Goal: Find specific page/section: Find specific page/section

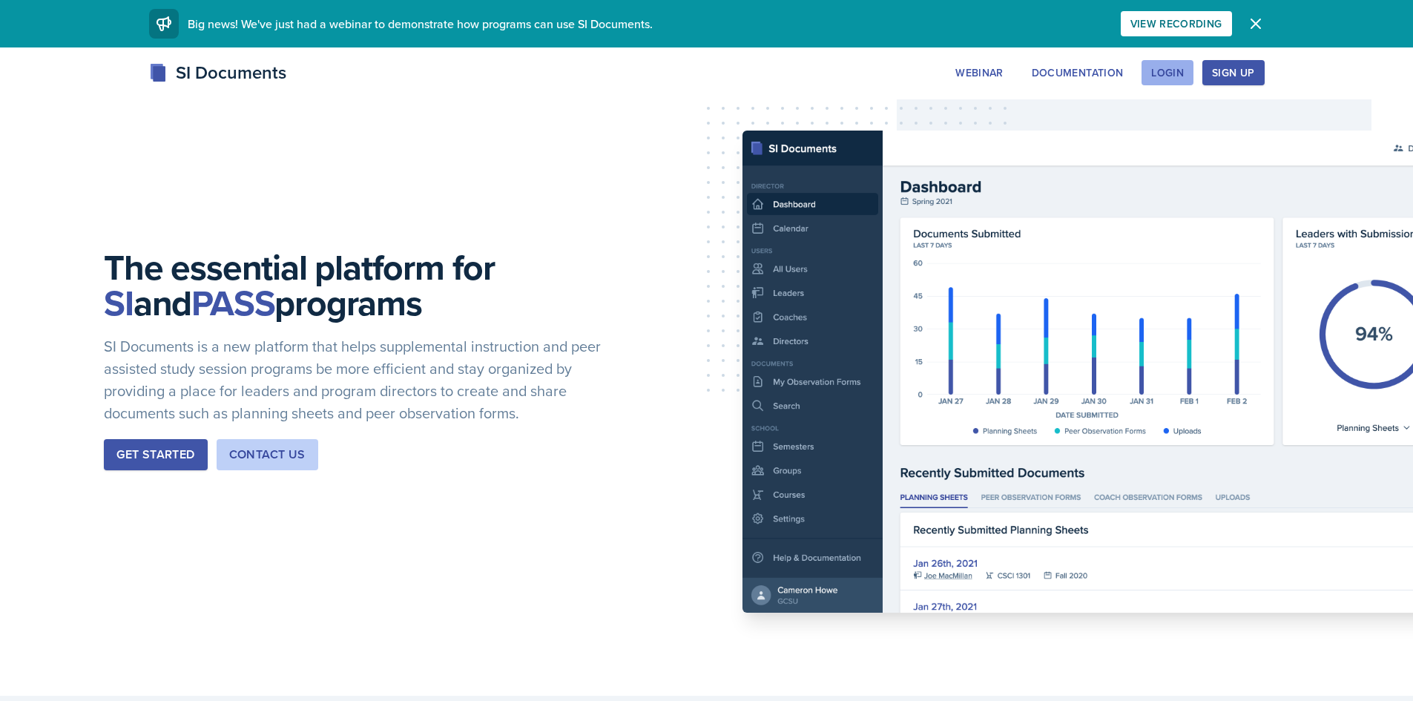
click at [1169, 77] on div "Login" at bounding box center [1167, 73] width 33 height 12
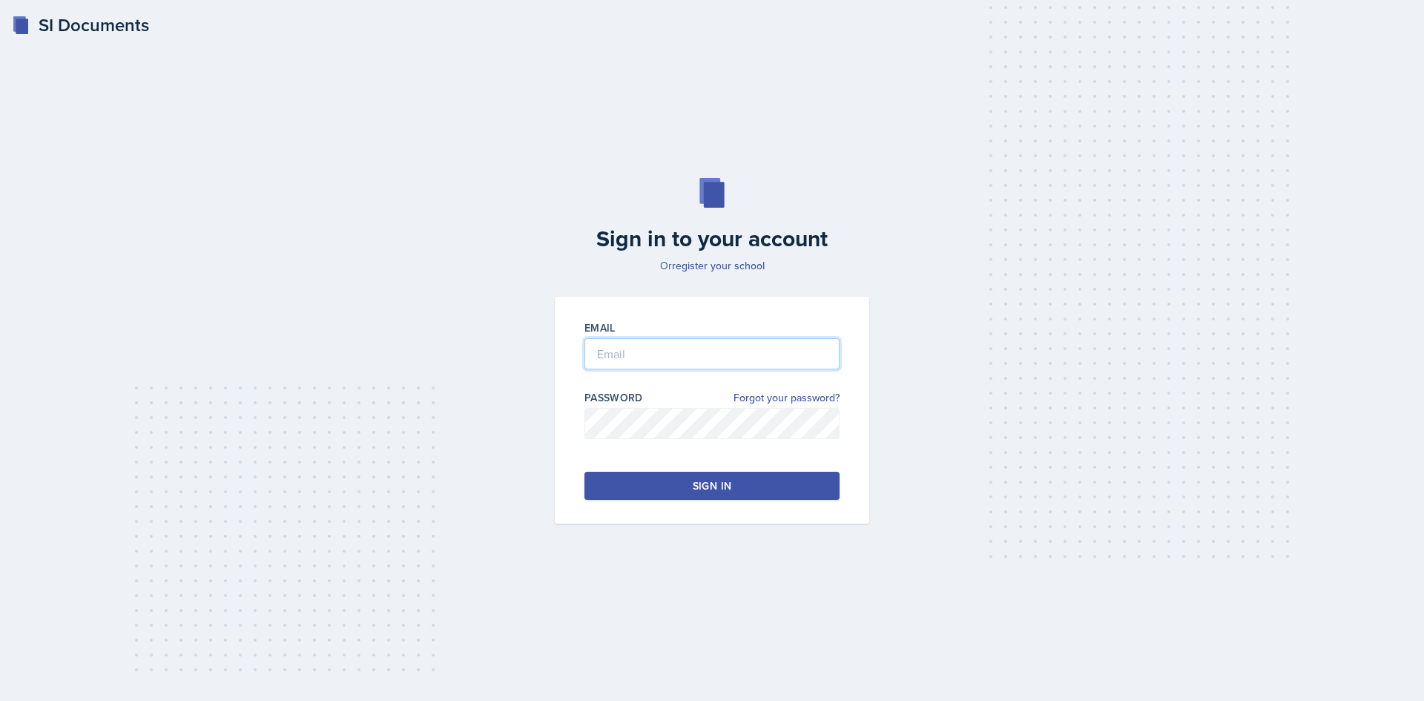
click at [660, 349] on input "email" at bounding box center [712, 353] width 255 height 31
type input "b"
type input "[EMAIL_ADDRESS][DOMAIN_NAME]"
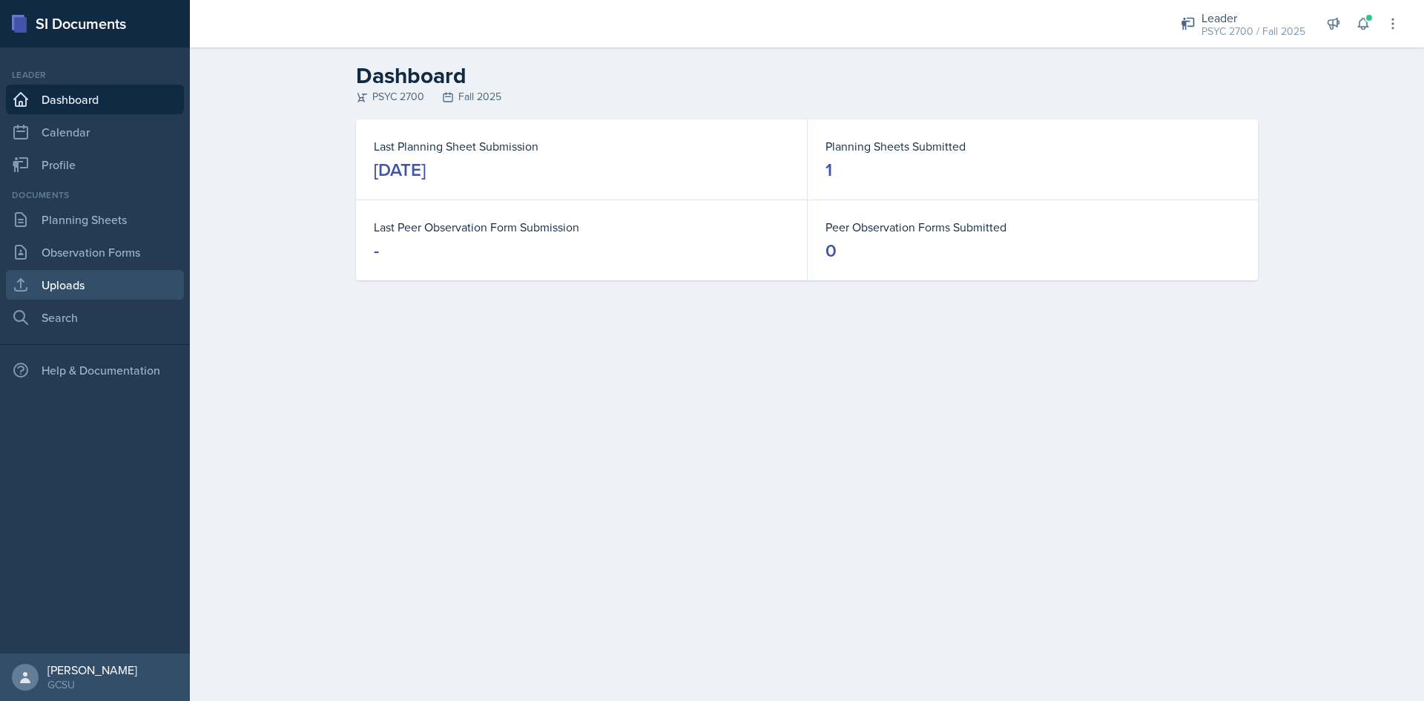
click at [77, 294] on link "Uploads" at bounding box center [95, 285] width 178 height 30
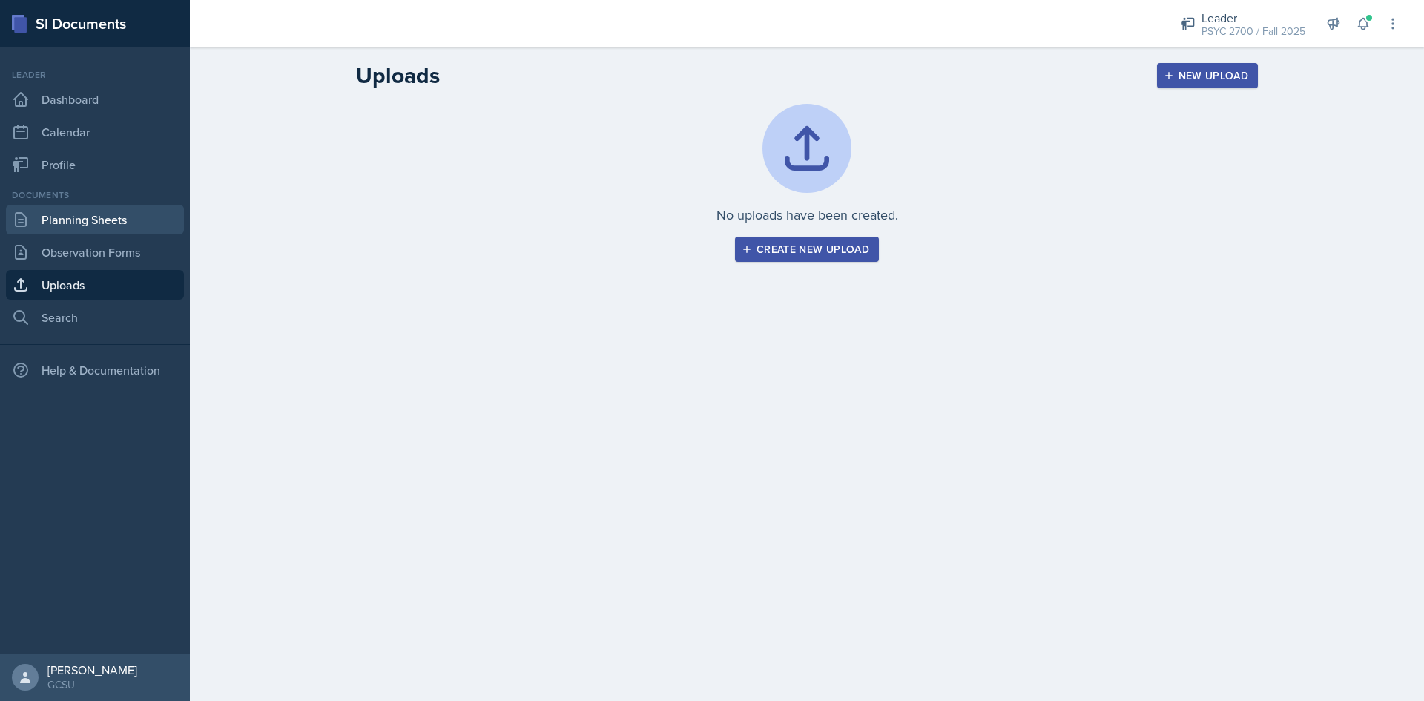
click at [110, 211] on link "Planning Sheets" at bounding box center [95, 220] width 178 height 30
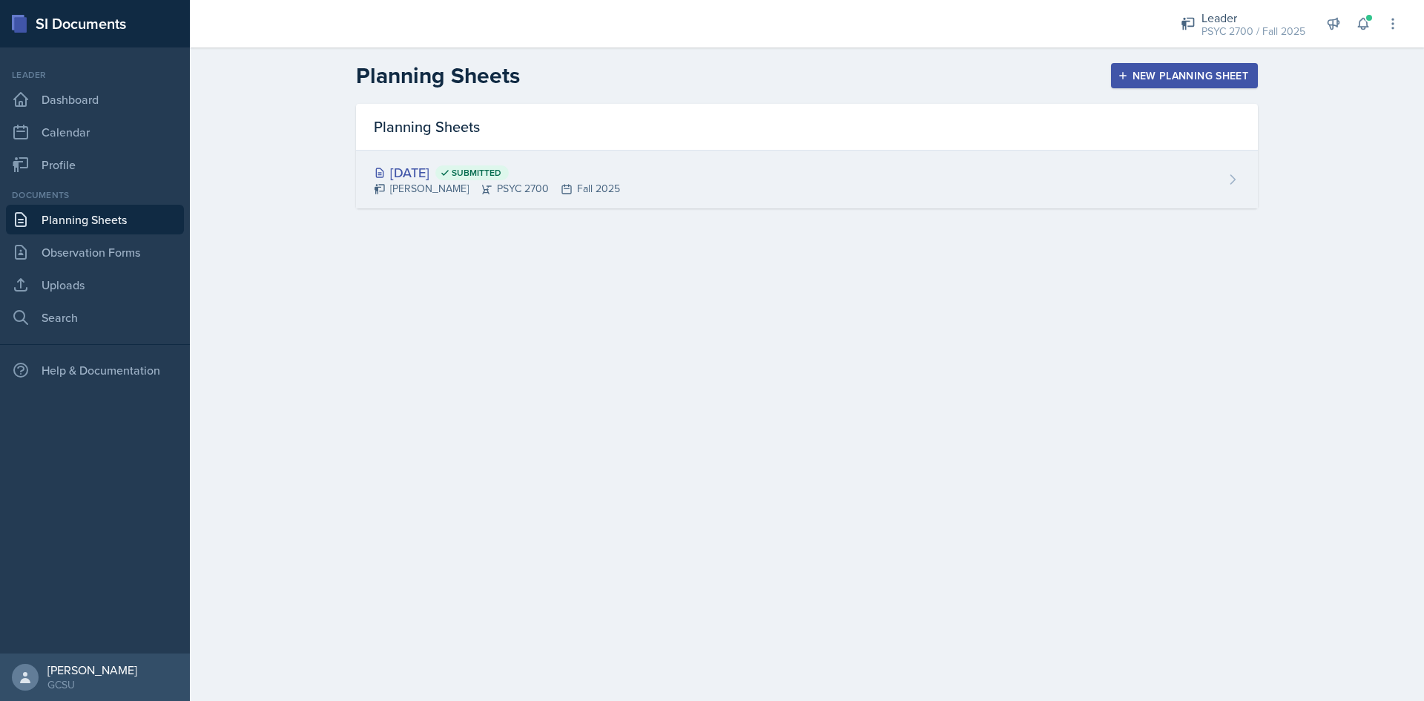
click at [635, 183] on div "[DATE] Submitted [PERSON_NAME] PSYC 2700 Fall 2025" at bounding box center [807, 180] width 902 height 58
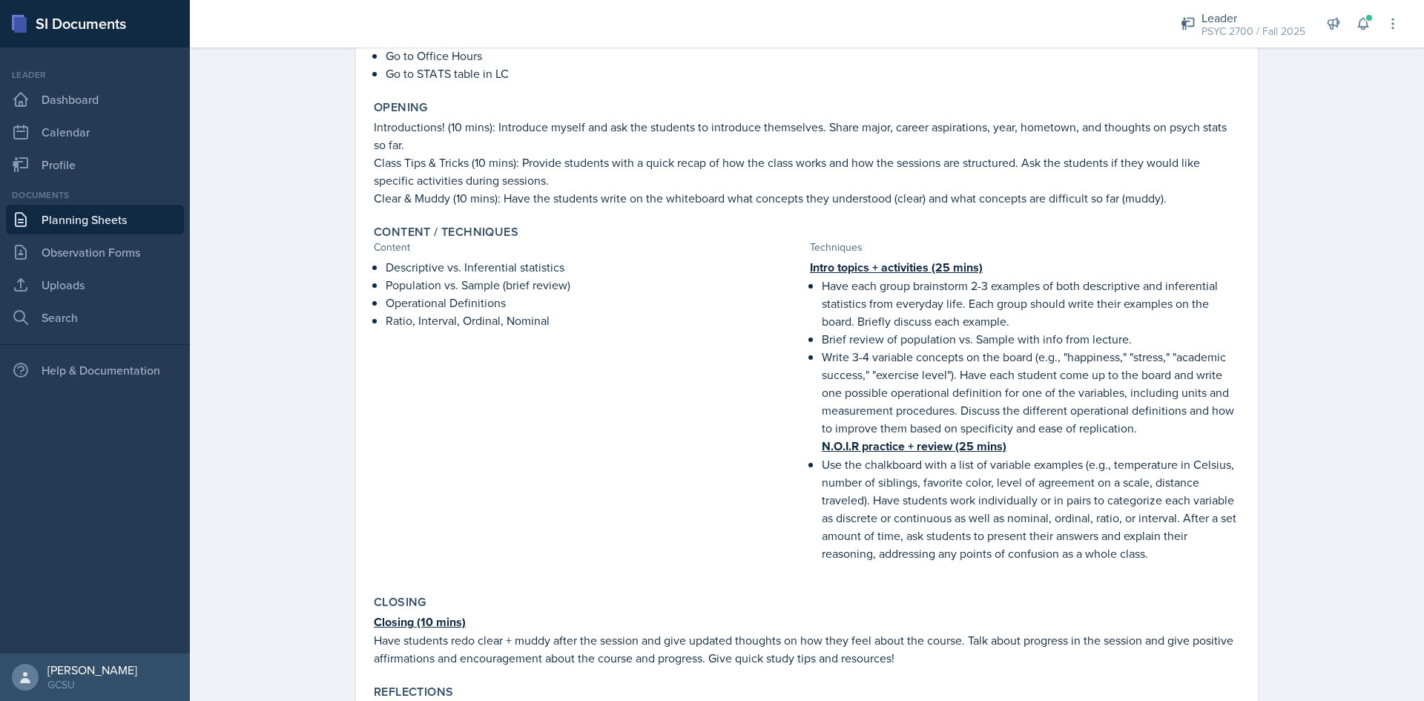
scroll to position [249, 0]
